Goal: Task Accomplishment & Management: Complete application form

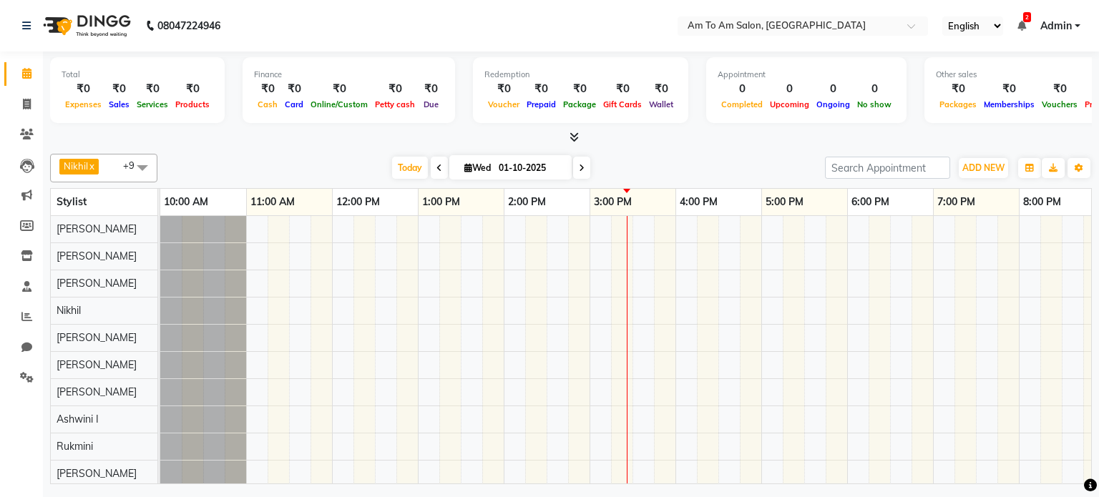
scroll to position [12, 0]
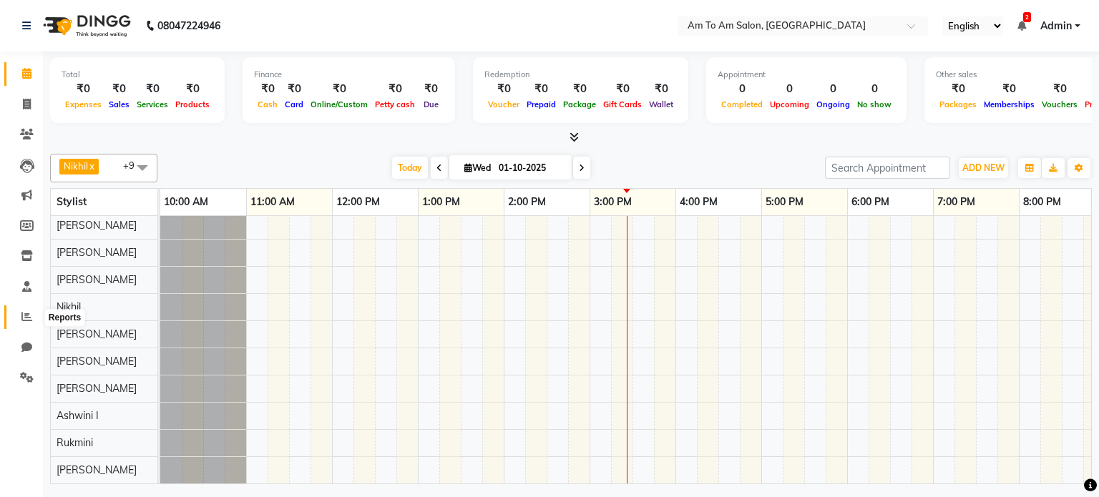
click at [26, 319] on icon at bounding box center [26, 316] width 11 height 11
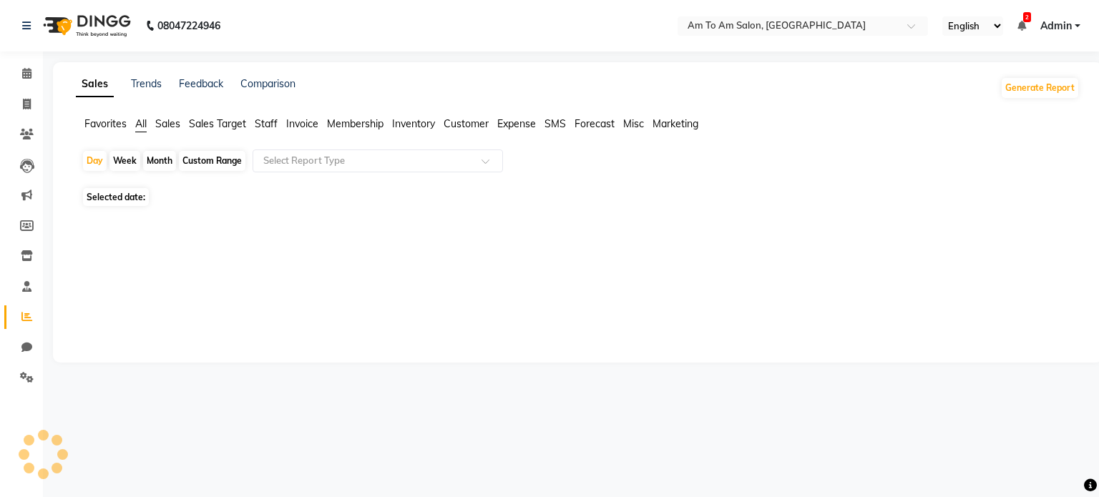
click at [26, 319] on icon at bounding box center [26, 316] width 11 height 11
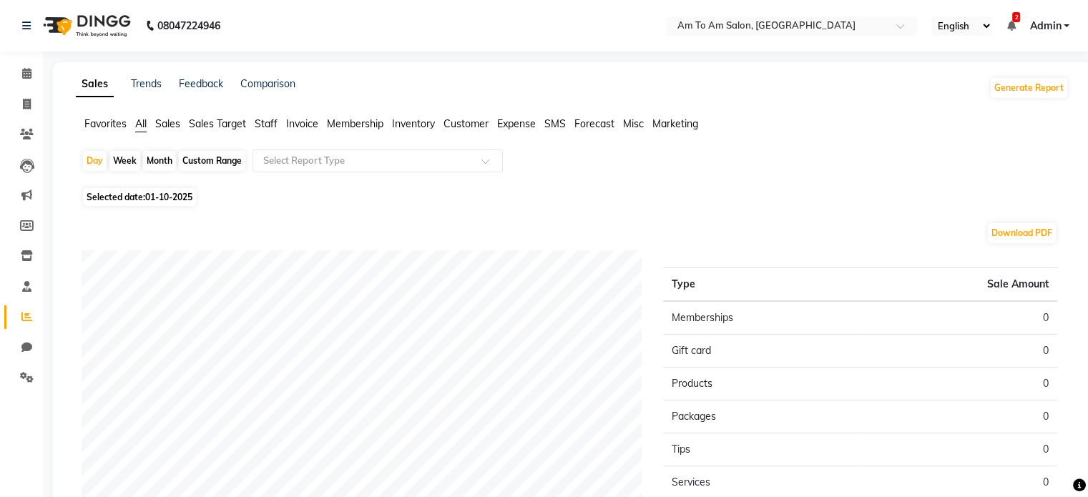
click at [155, 158] on div "Month" at bounding box center [159, 161] width 33 height 20
select select "10"
select select "2025"
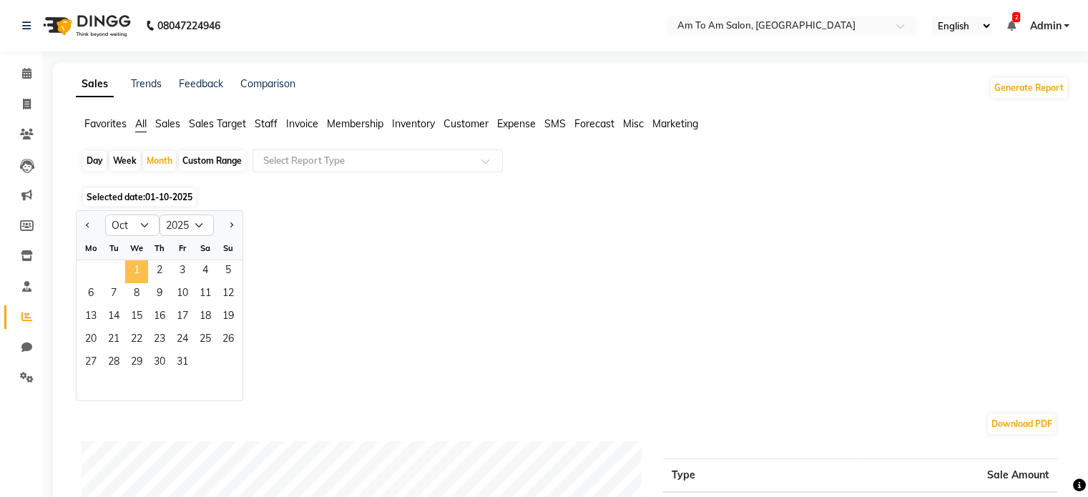
click at [136, 265] on span "1" at bounding box center [136, 271] width 23 height 23
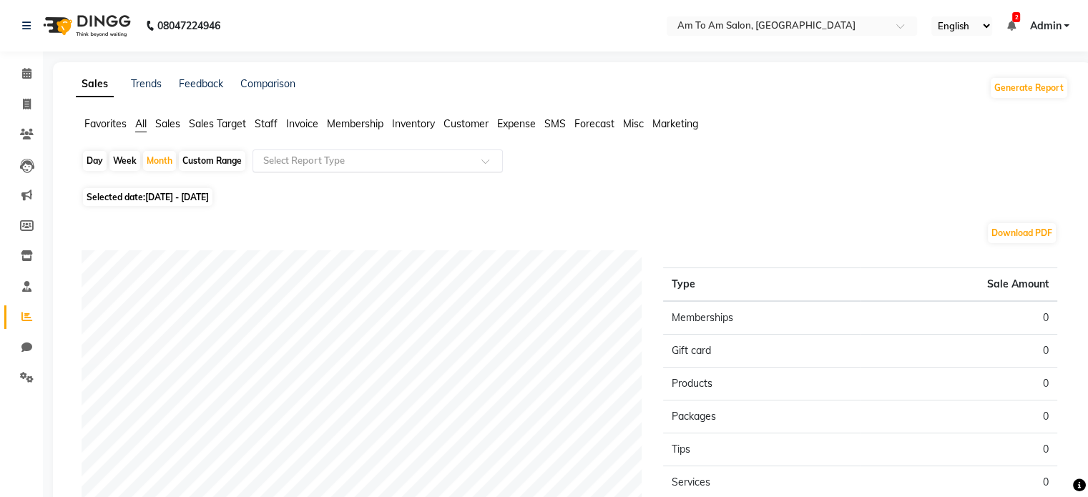
click at [373, 158] on input "text" at bounding box center [363, 161] width 206 height 14
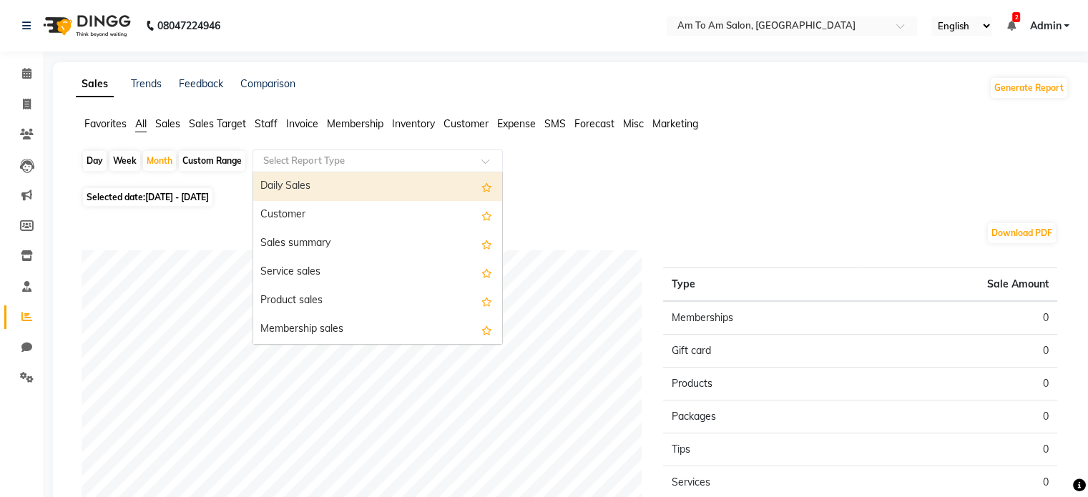
click at [266, 119] on span "Staff" at bounding box center [266, 123] width 23 height 13
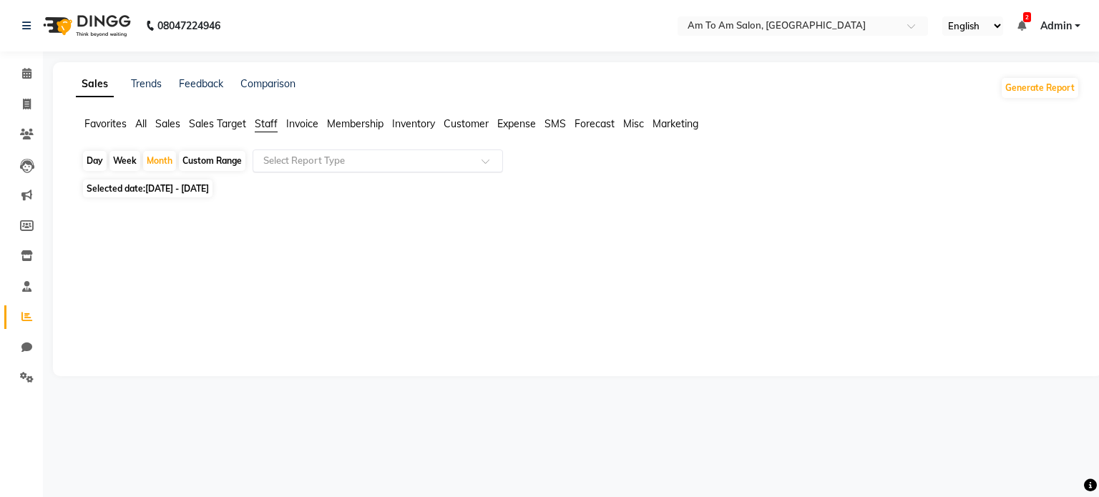
click at [476, 157] on div at bounding box center [377, 161] width 249 height 14
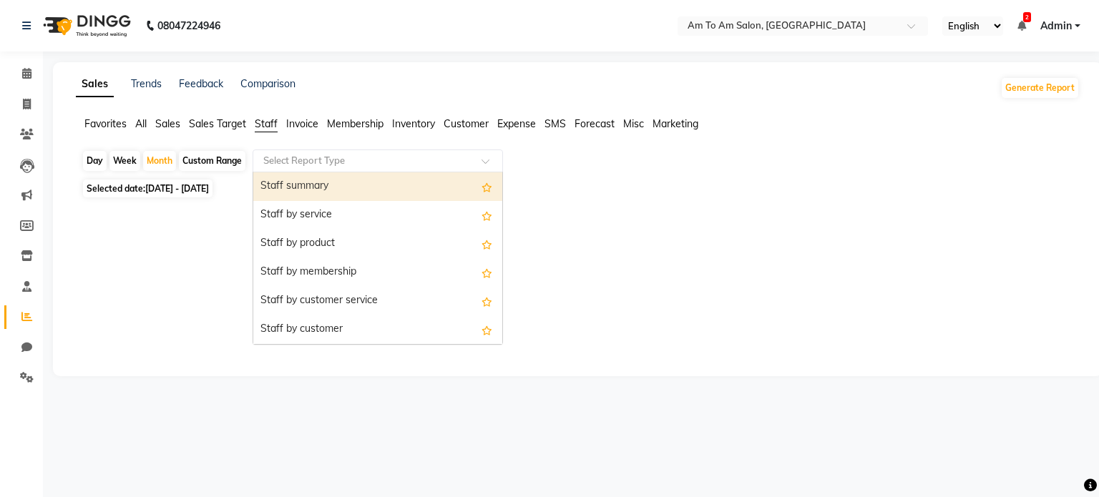
click at [378, 193] on div "Staff summary" at bounding box center [377, 186] width 249 height 29
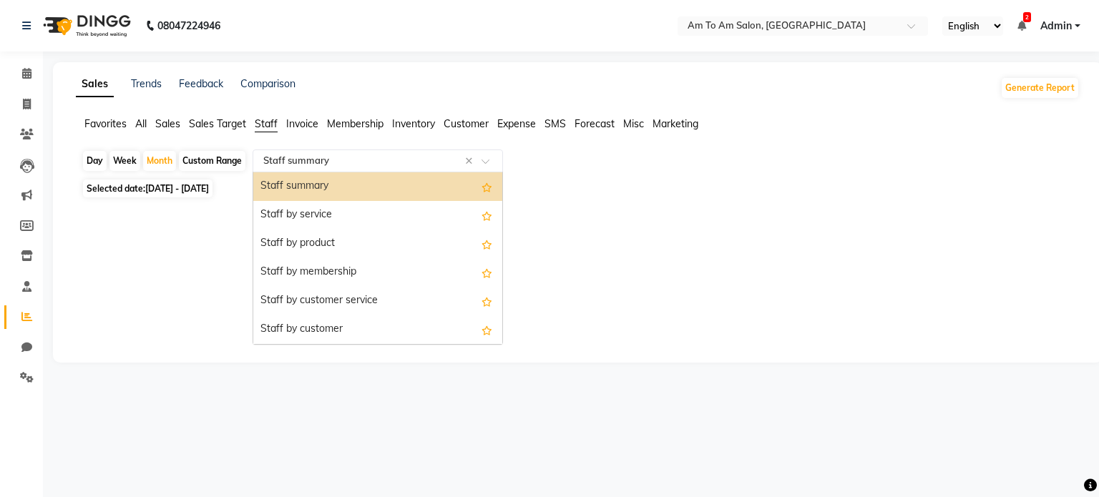
click at [486, 157] on div at bounding box center [377, 161] width 249 height 14
click at [364, 191] on div "Staff summary" at bounding box center [377, 186] width 249 height 29
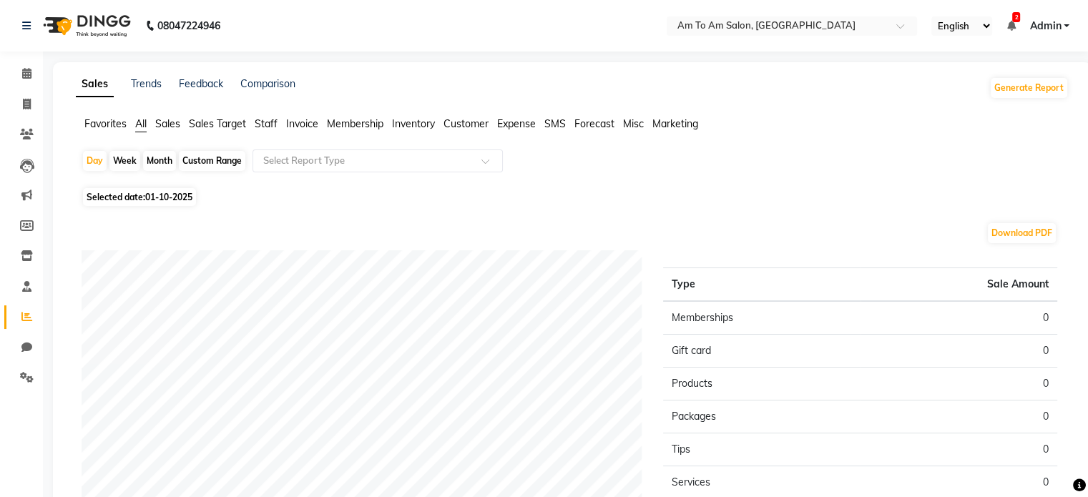
click at [160, 164] on div "Month" at bounding box center [159, 161] width 33 height 20
select select "10"
select select "2025"
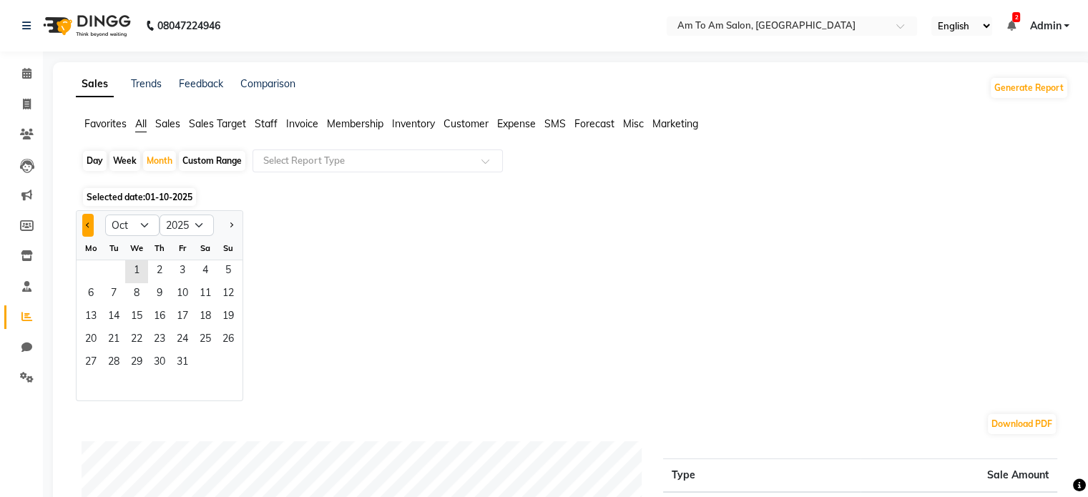
click at [89, 225] on span "Previous month" at bounding box center [88, 224] width 5 height 5
select select "9"
click at [96, 270] on span "1" at bounding box center [90, 271] width 23 height 23
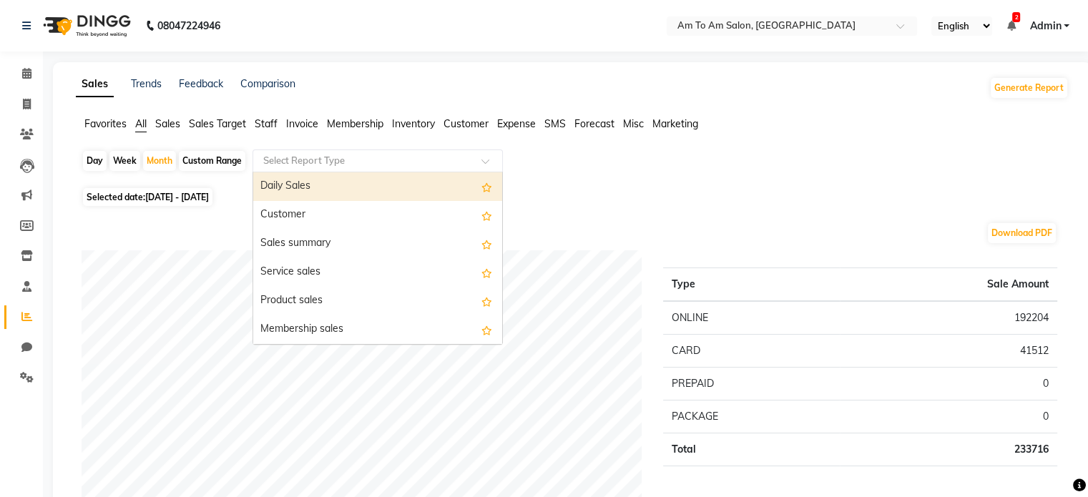
click at [413, 162] on input "text" at bounding box center [363, 161] width 206 height 14
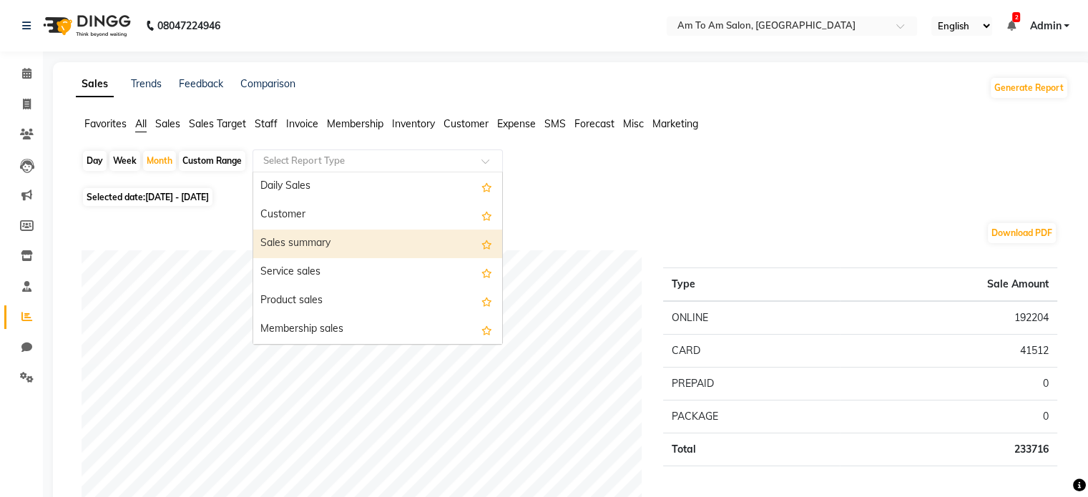
click at [332, 241] on div "Sales summary" at bounding box center [377, 244] width 249 height 29
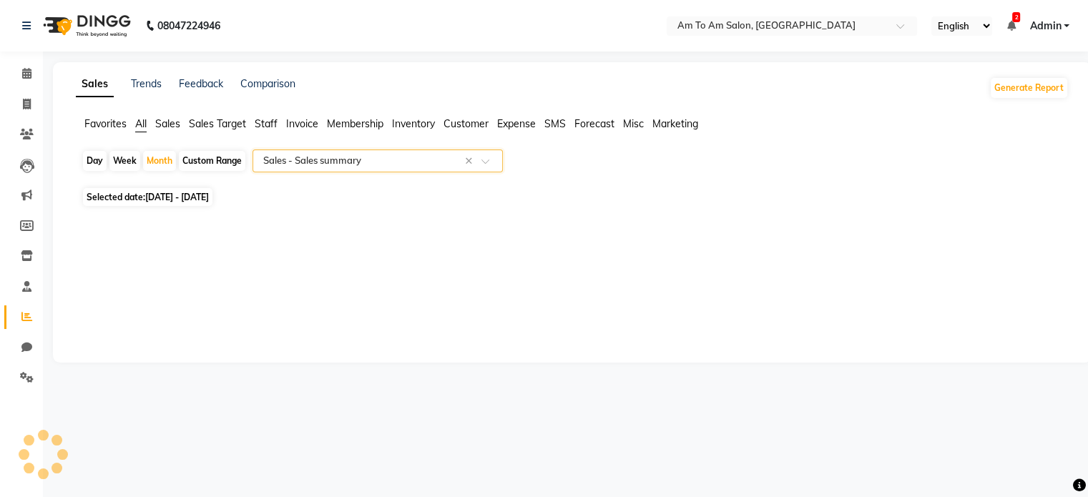
select select "full_report"
select select "csv"
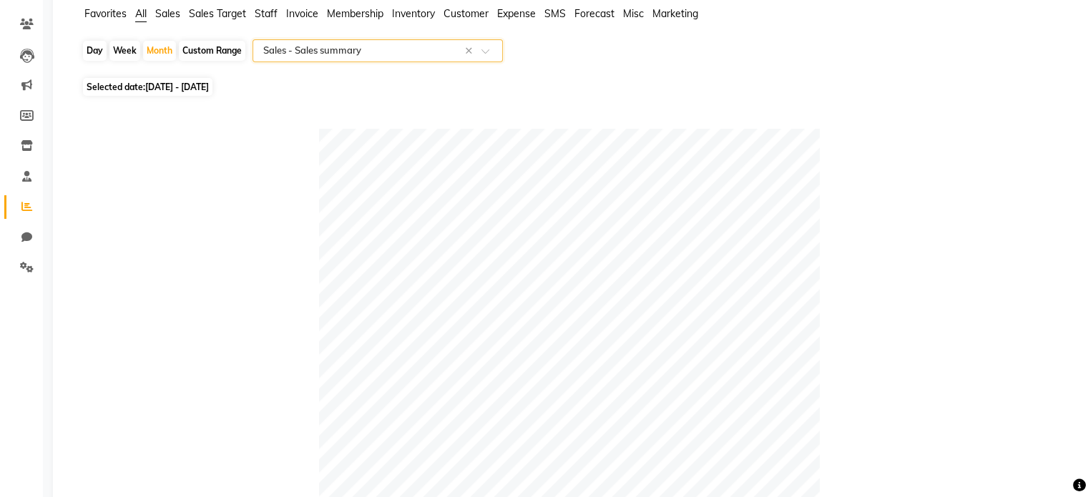
scroll to position [107, 0]
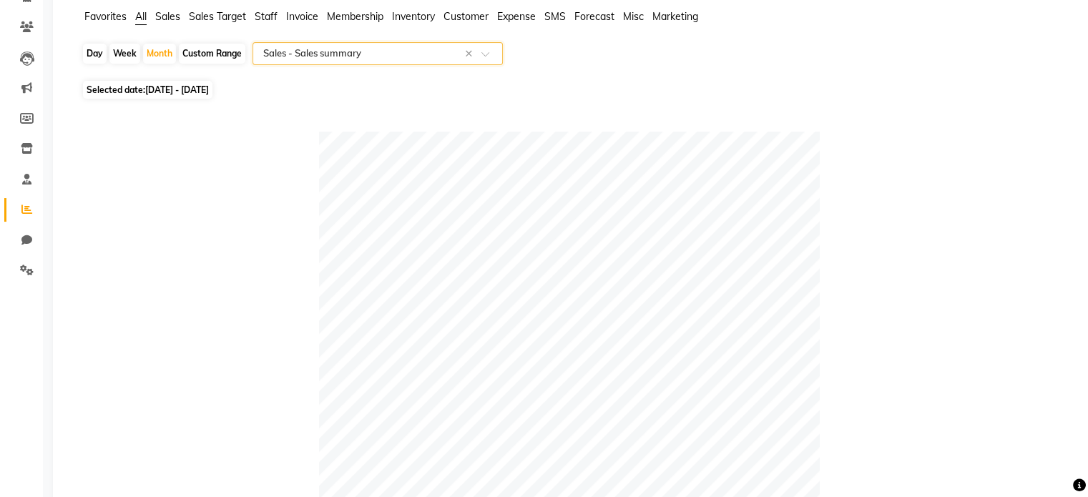
click at [488, 53] on span at bounding box center [490, 58] width 18 height 14
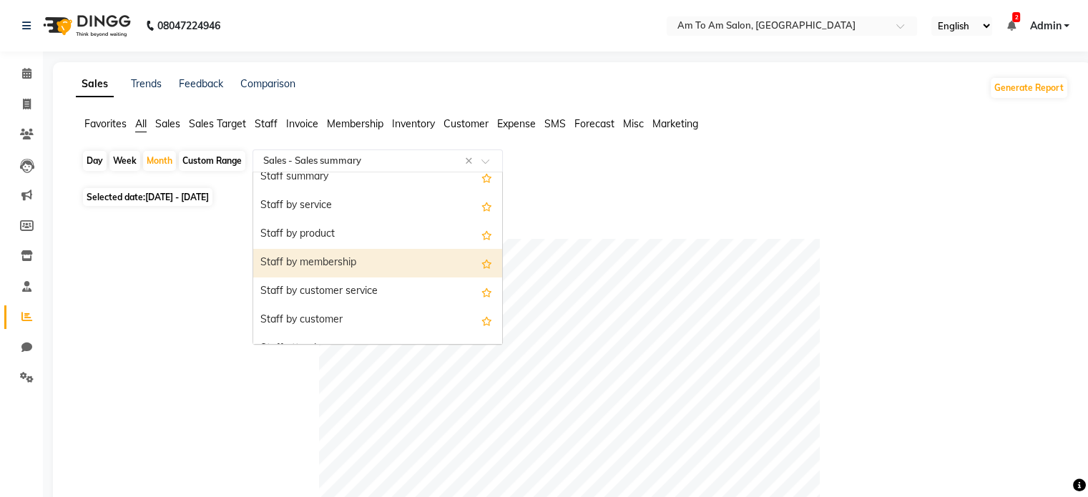
scroll to position [496, 0]
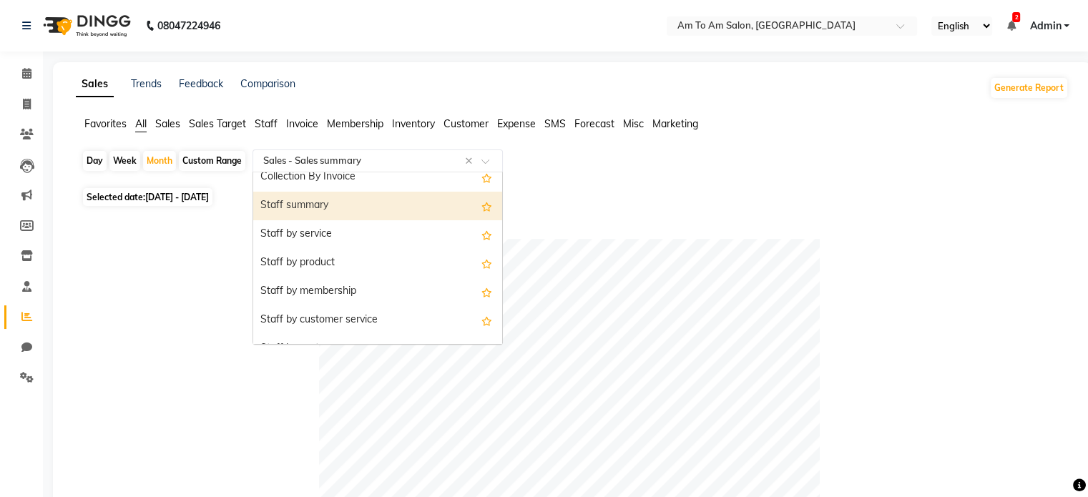
click at [311, 205] on div "Staff summary" at bounding box center [377, 206] width 249 height 29
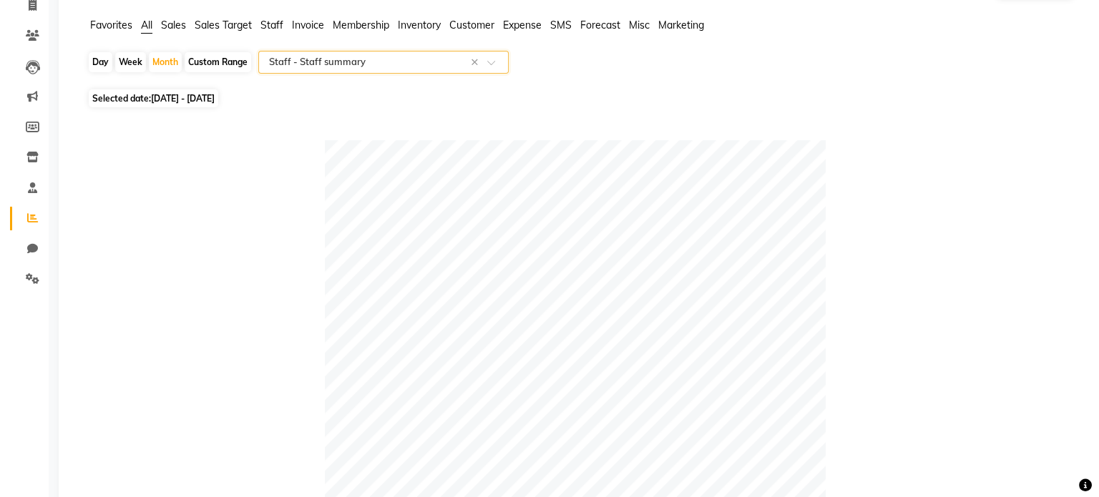
scroll to position [0, 0]
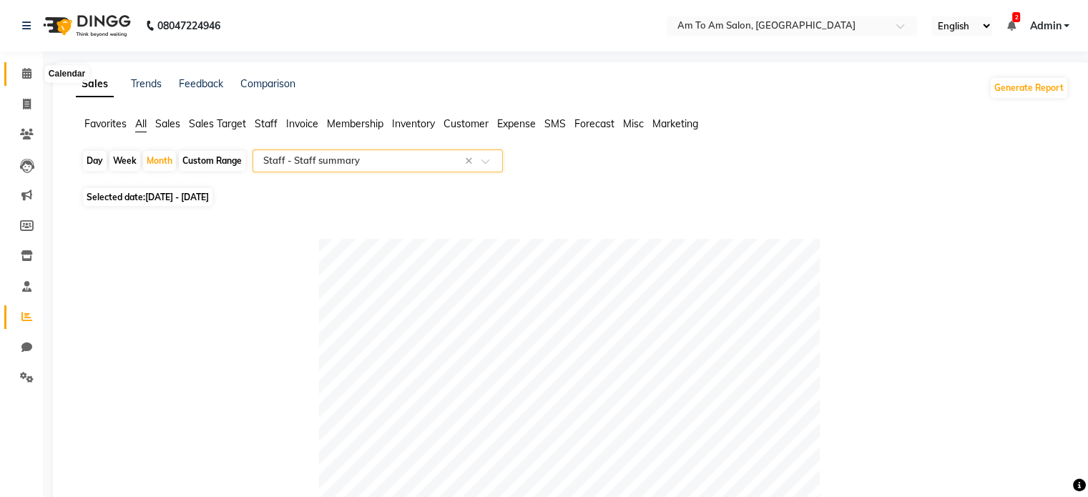
click at [26, 71] on icon at bounding box center [26, 73] width 9 height 11
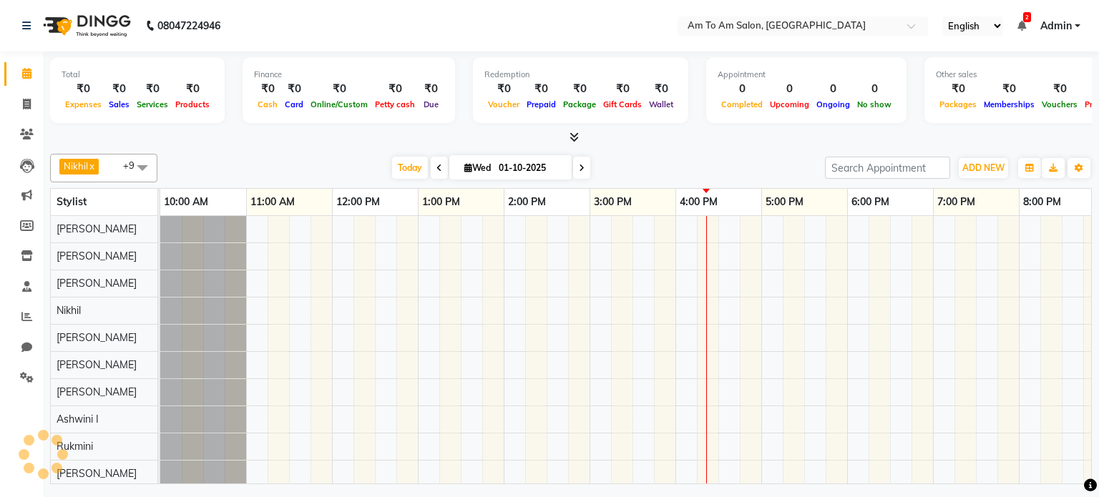
scroll to position [13, 0]
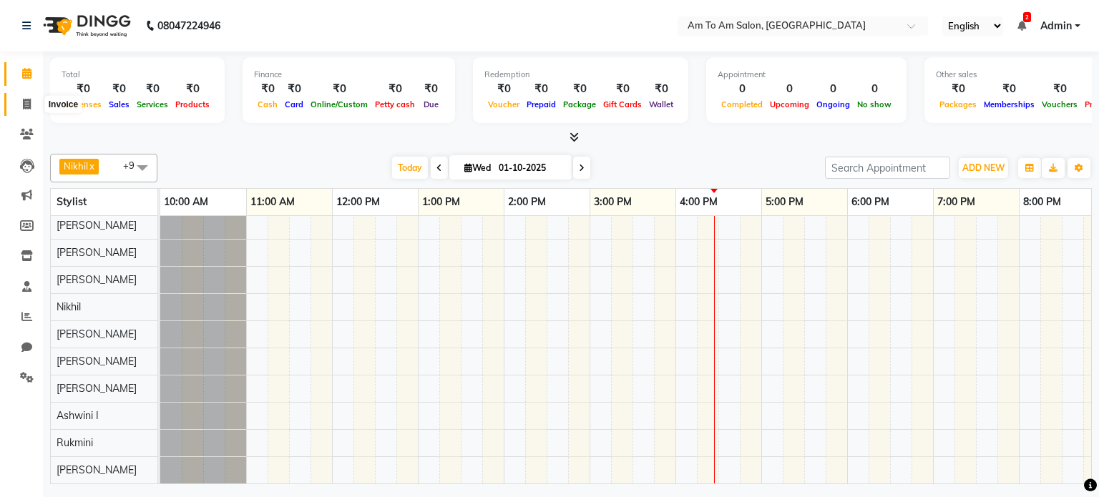
click at [29, 97] on span at bounding box center [26, 105] width 25 height 16
select select "service"
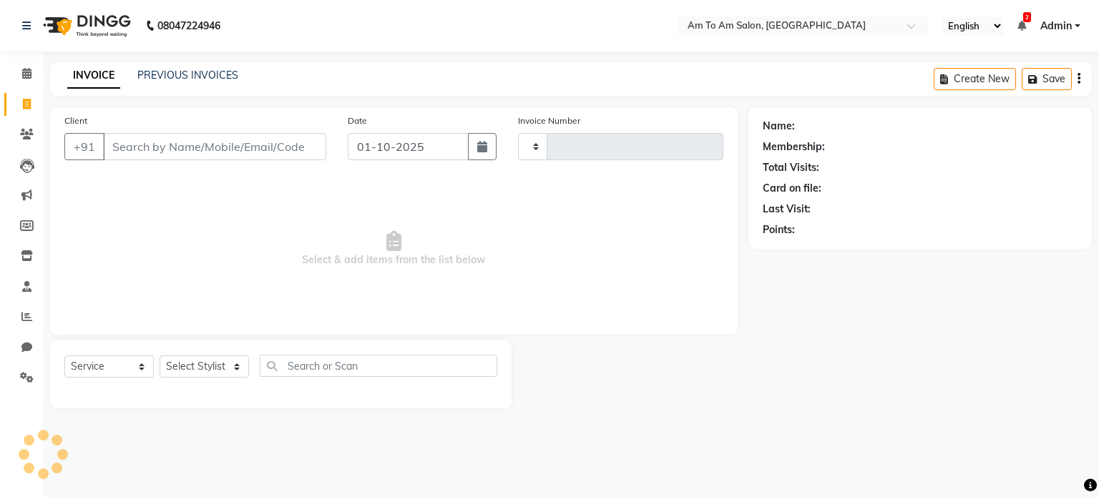
type input "0934"
select select "6661"
click at [177, 142] on input "Client" at bounding box center [214, 146] width 223 height 27
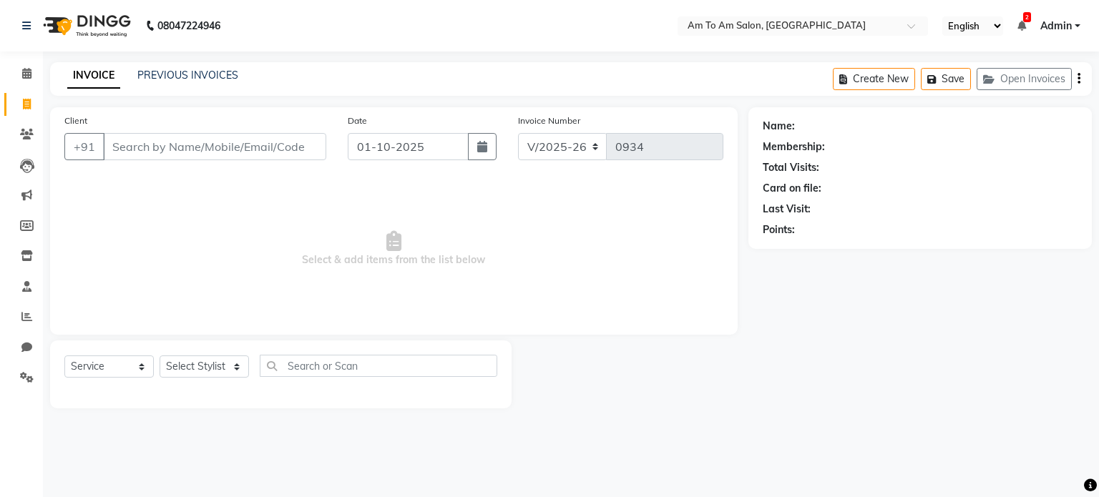
select select "51659"
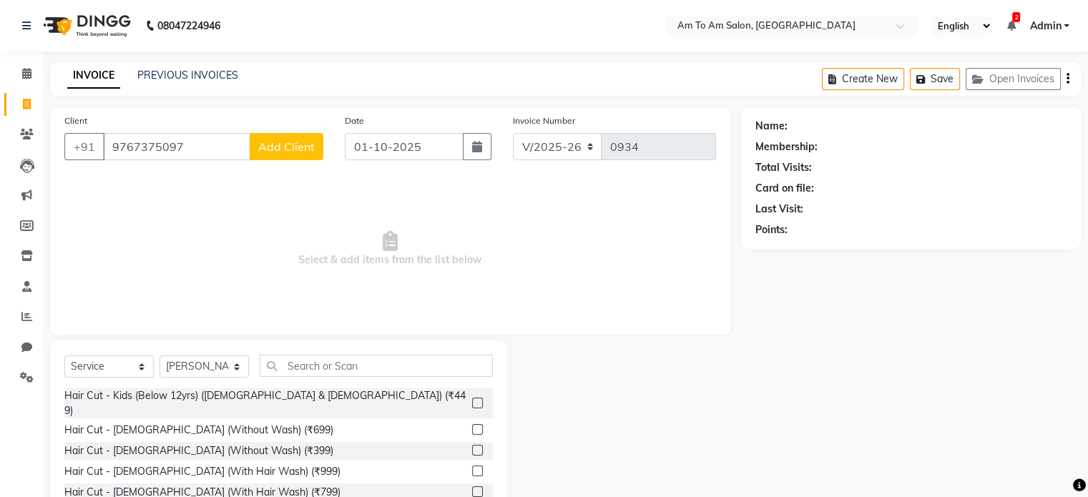
type input "9767375097"
click at [288, 150] on span "Add Client" at bounding box center [286, 146] width 57 height 14
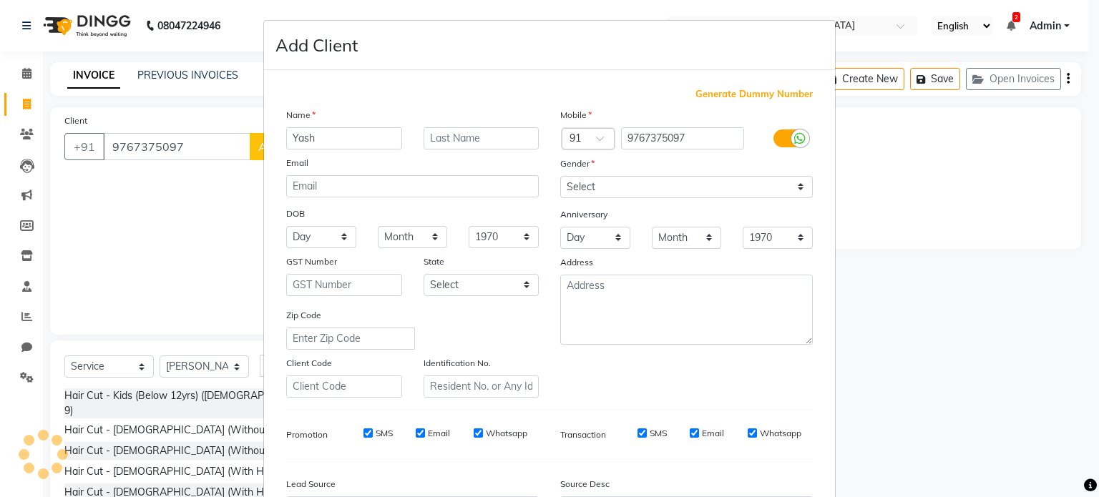
type input "Yash"
click at [457, 143] on input "text" at bounding box center [481, 138] width 116 height 22
type input "Pawar"
click at [800, 202] on div "Mobile Country Code × 91 9767375097 Gender Select Male Female Other Prefer Not …" at bounding box center [686, 252] width 274 height 290
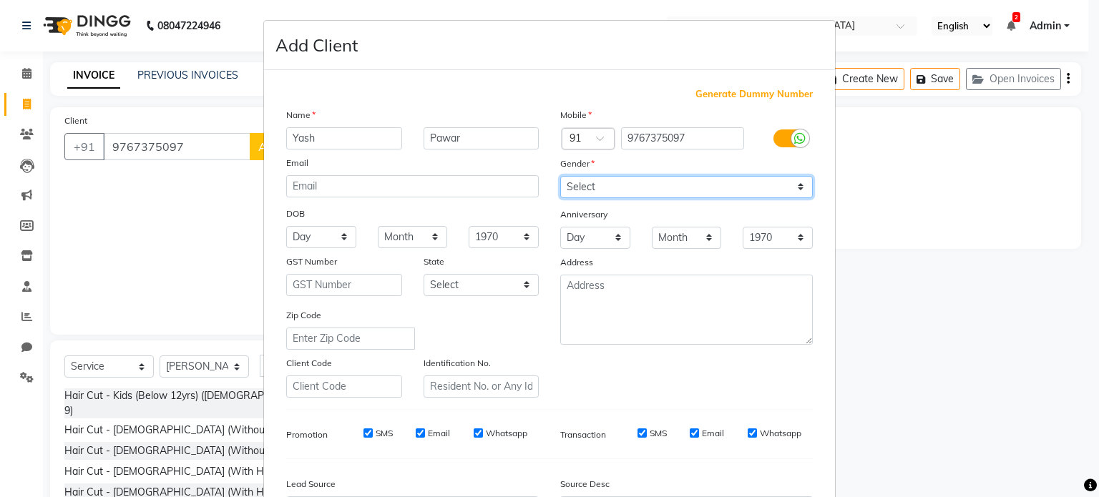
click at [781, 188] on select "Select Male Female Other Prefer Not To Say" at bounding box center [686, 187] width 252 height 22
select select "male"
click at [560, 177] on select "Select Male Female Other Prefer Not To Say" at bounding box center [686, 187] width 252 height 22
click at [920, 220] on ngb-modal-window "Add Client Generate Dummy Number Name Yash Pawar Email DOB Day 01 02 03 04 05 0…" at bounding box center [549, 248] width 1099 height 497
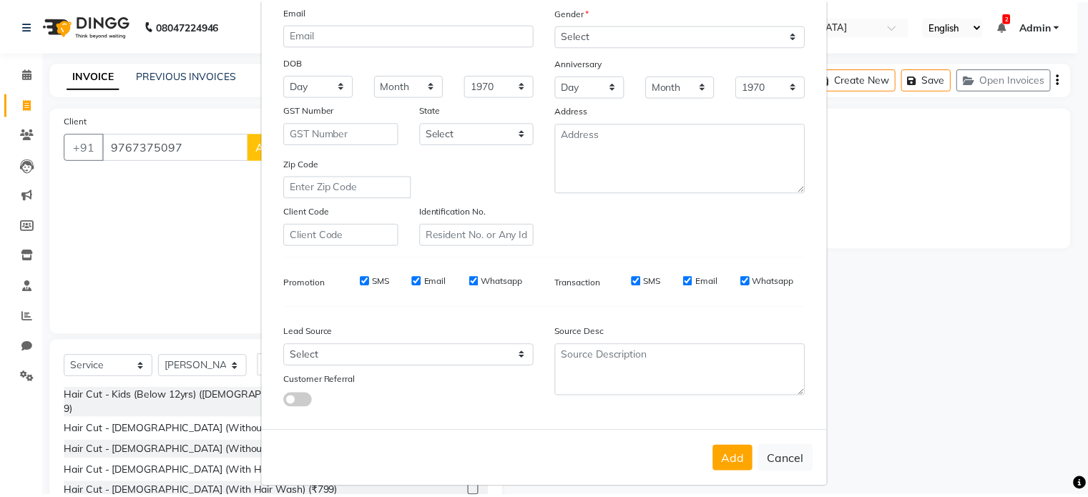
scroll to position [170, 0]
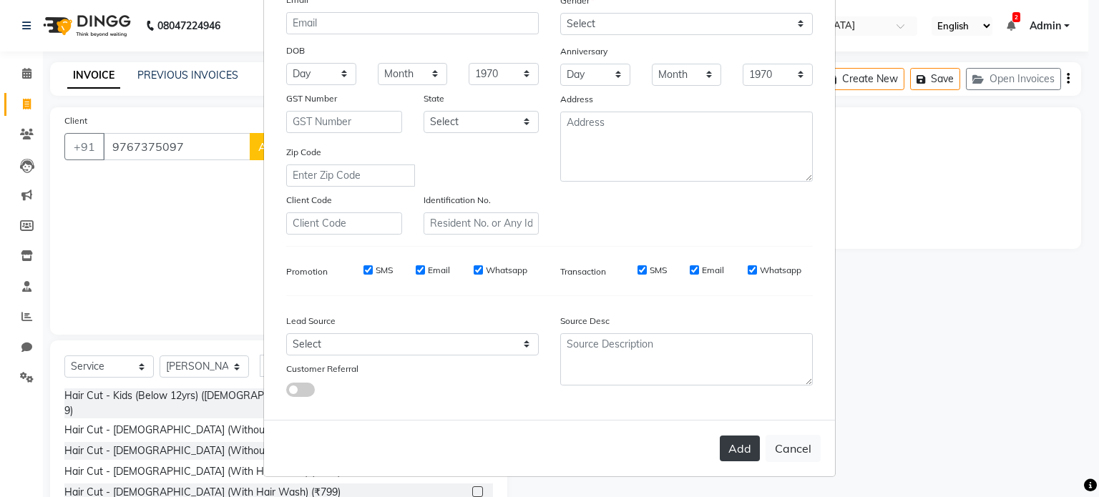
click at [730, 448] on button "Add" at bounding box center [740, 449] width 40 height 26
select select
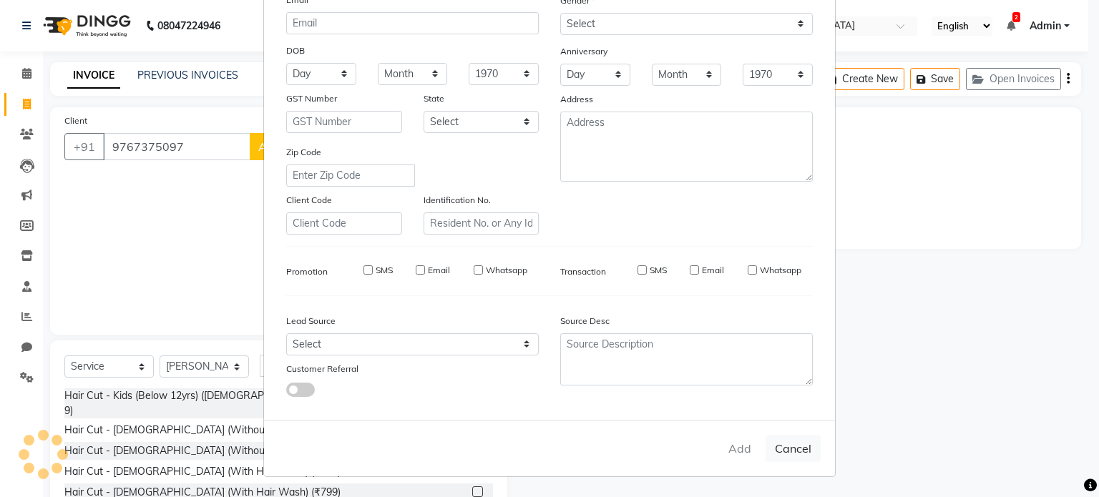
select select
checkbox input "false"
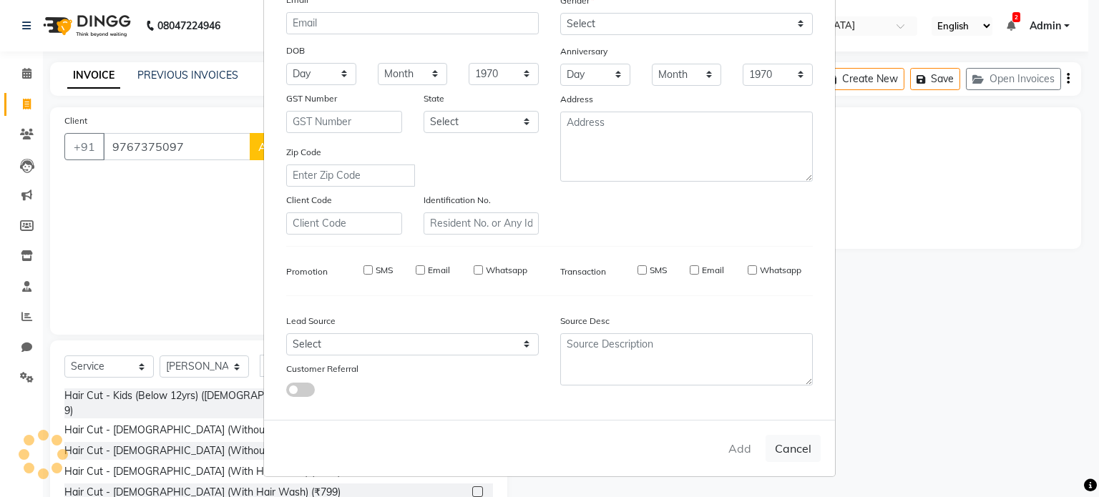
checkbox input "false"
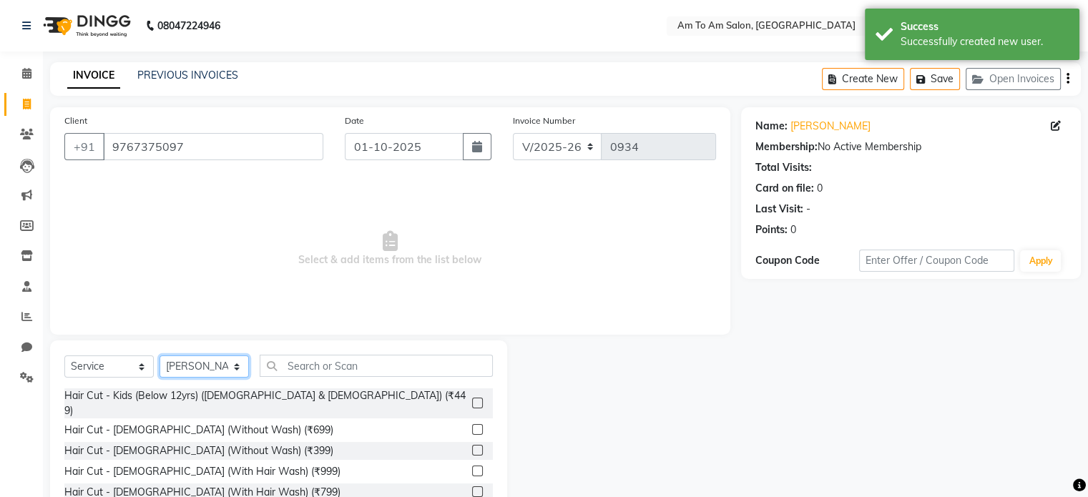
click at [240, 371] on select "Select Stylist Akash Parmar Ashwini I John Lokhande Mahi Shaikh Nikhil Poonam M…" at bounding box center [204, 367] width 89 height 22
select select "51667"
click at [160, 356] on select "Select Stylist Akash Parmar Ashwini I John Lokhande Mahi Shaikh Nikhil Poonam M…" at bounding box center [204, 367] width 89 height 22
click at [300, 365] on input "text" at bounding box center [376, 366] width 233 height 22
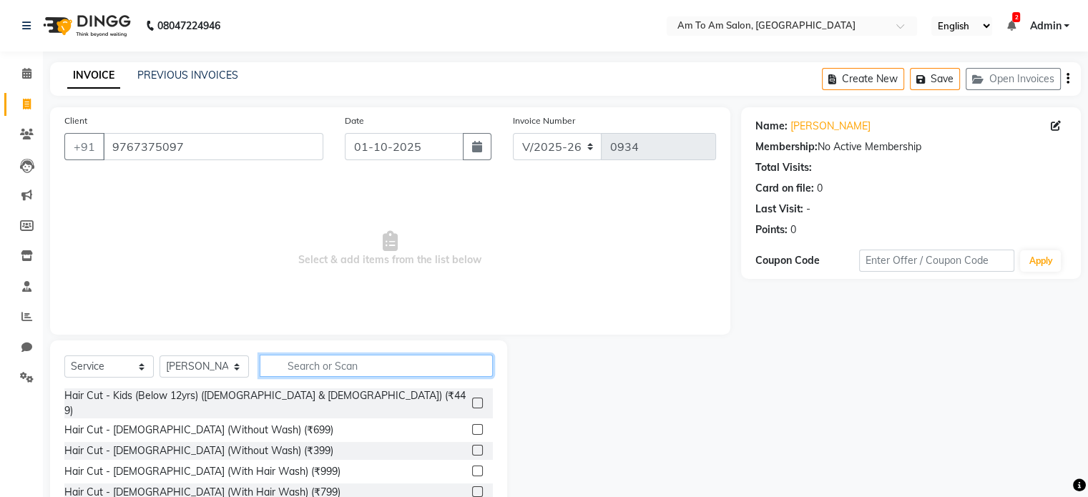
click at [313, 366] on input "text" at bounding box center [376, 366] width 233 height 22
click at [301, 359] on input "text" at bounding box center [376, 366] width 233 height 22
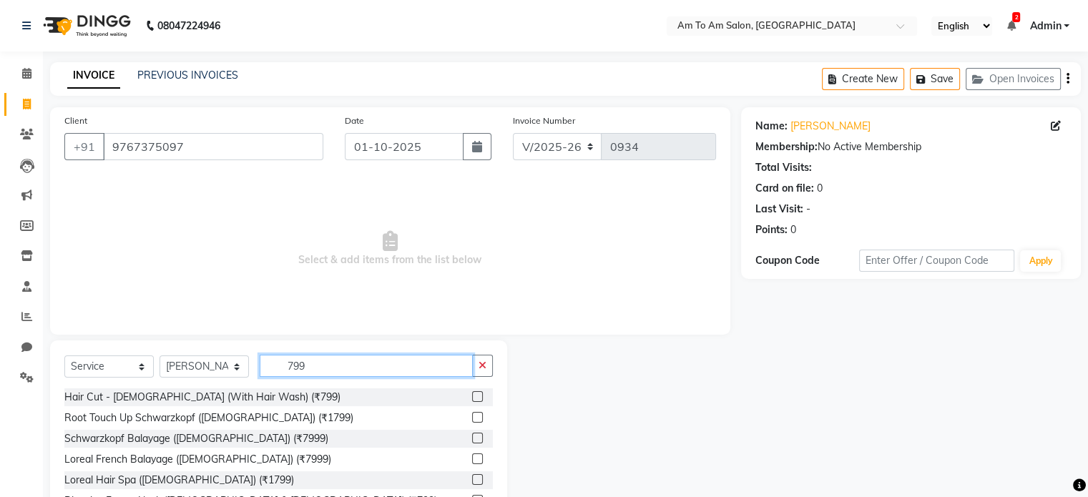
type input "799"
click at [472, 396] on label at bounding box center [477, 396] width 11 height 11
click at [472, 396] on input "checkbox" at bounding box center [476, 397] width 9 height 9
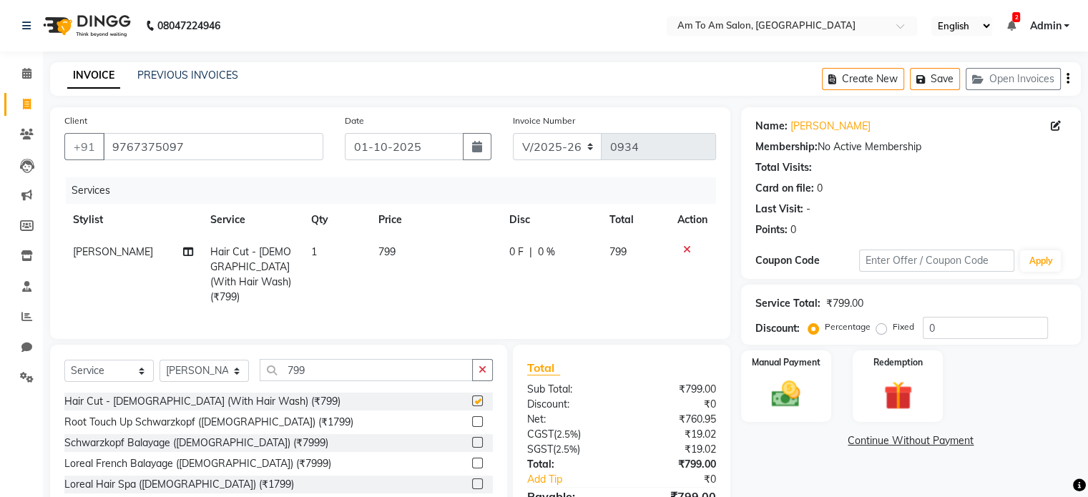
checkbox input "false"
click at [961, 330] on input "0" at bounding box center [985, 328] width 125 height 22
type input "35"
click at [523, 248] on span "279.65 F" at bounding box center [525, 252] width 39 height 15
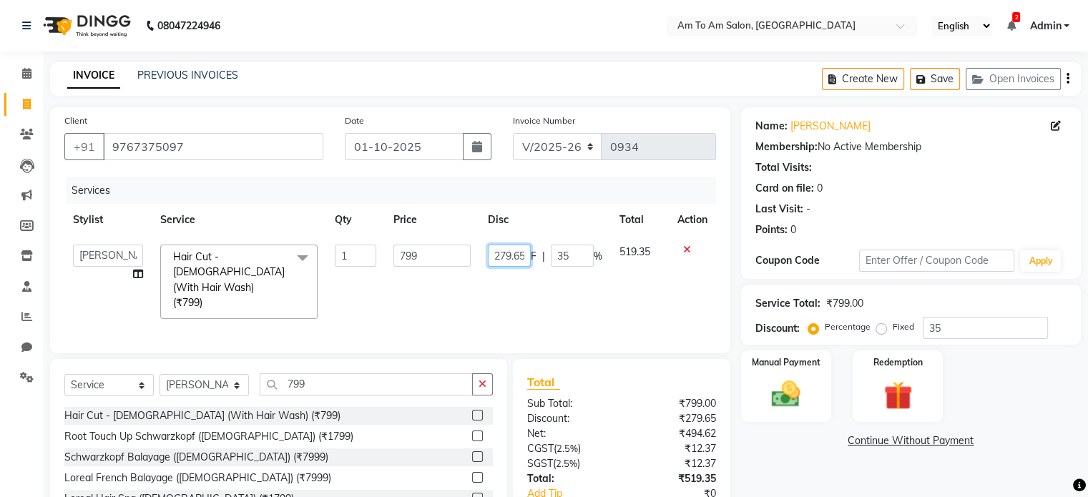
click at [515, 256] on input "279.65" at bounding box center [509, 256] width 43 height 22
type input "6"
type input "300"
click at [600, 298] on div "Services Stylist Service Qty Price Disc Total Action Akash Parmar Ashwini I Joh…" at bounding box center [390, 258] width 652 height 162
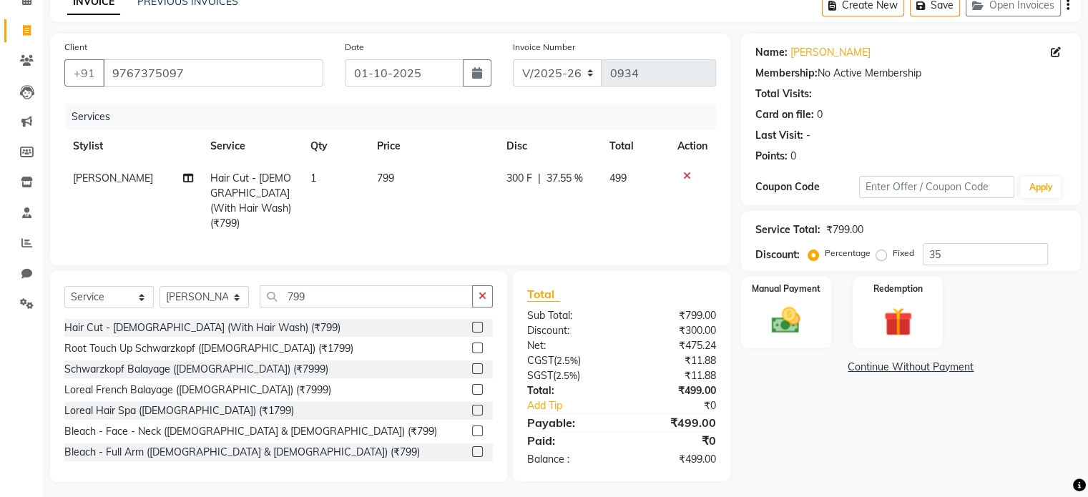
scroll to position [77, 0]
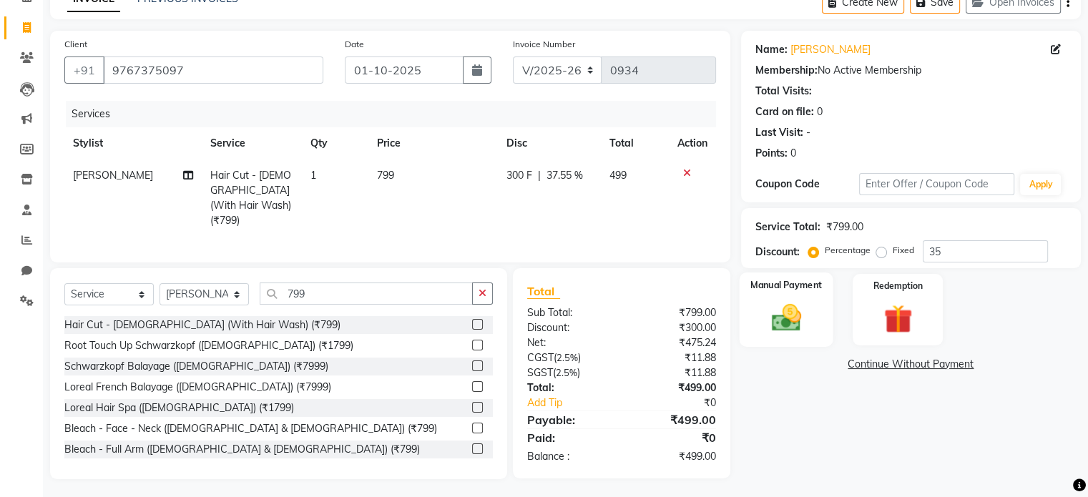
click at [797, 314] on img at bounding box center [786, 318] width 48 height 34
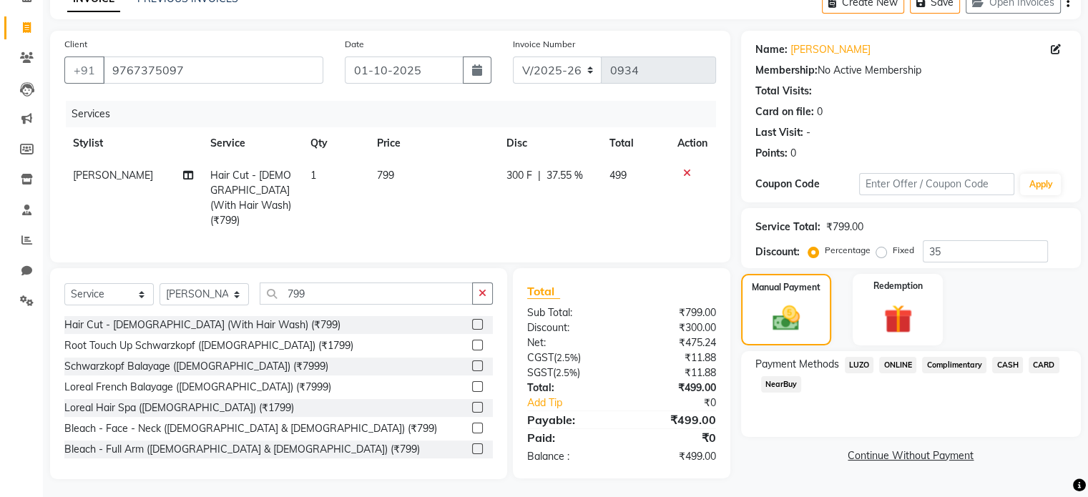
click at [1040, 363] on span "CARD" at bounding box center [1044, 365] width 31 height 16
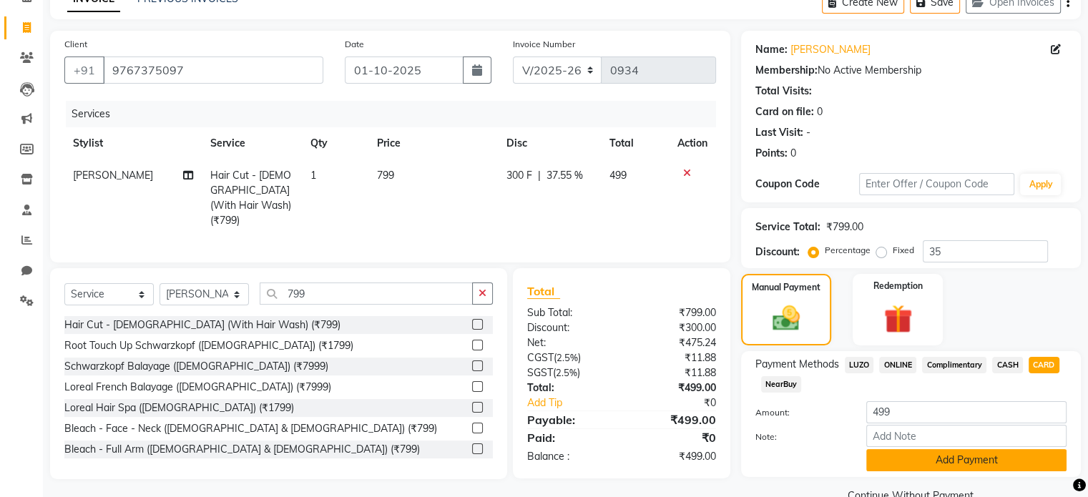
click at [913, 459] on button "Add Payment" at bounding box center [966, 460] width 200 height 22
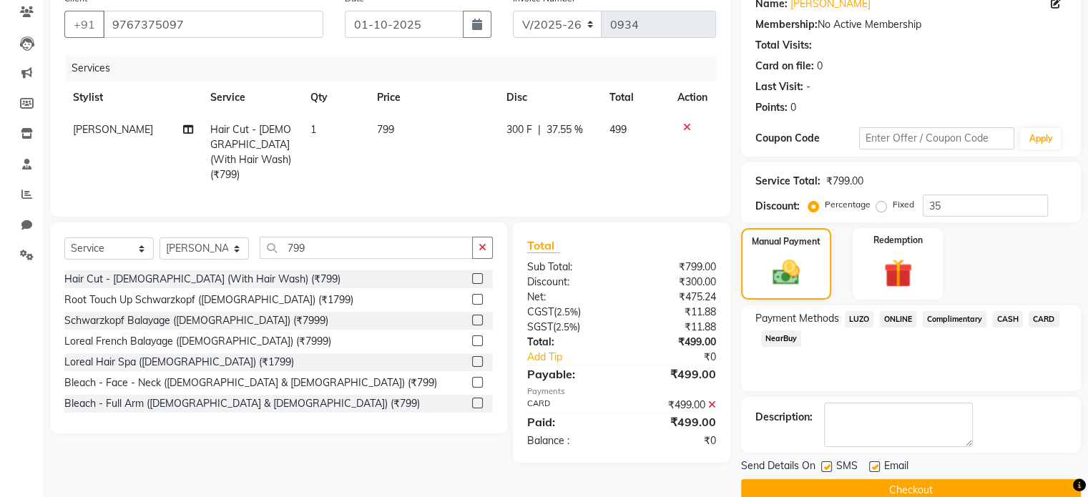
scroll to position [147, 0]
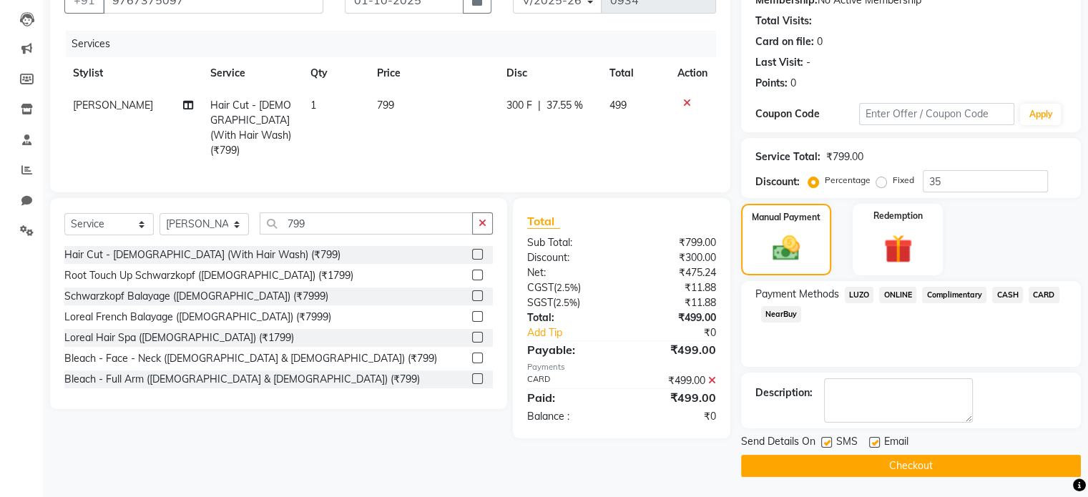
click at [926, 461] on button "Checkout" at bounding box center [911, 466] width 340 height 22
